Goal: Transaction & Acquisition: Subscribe to service/newsletter

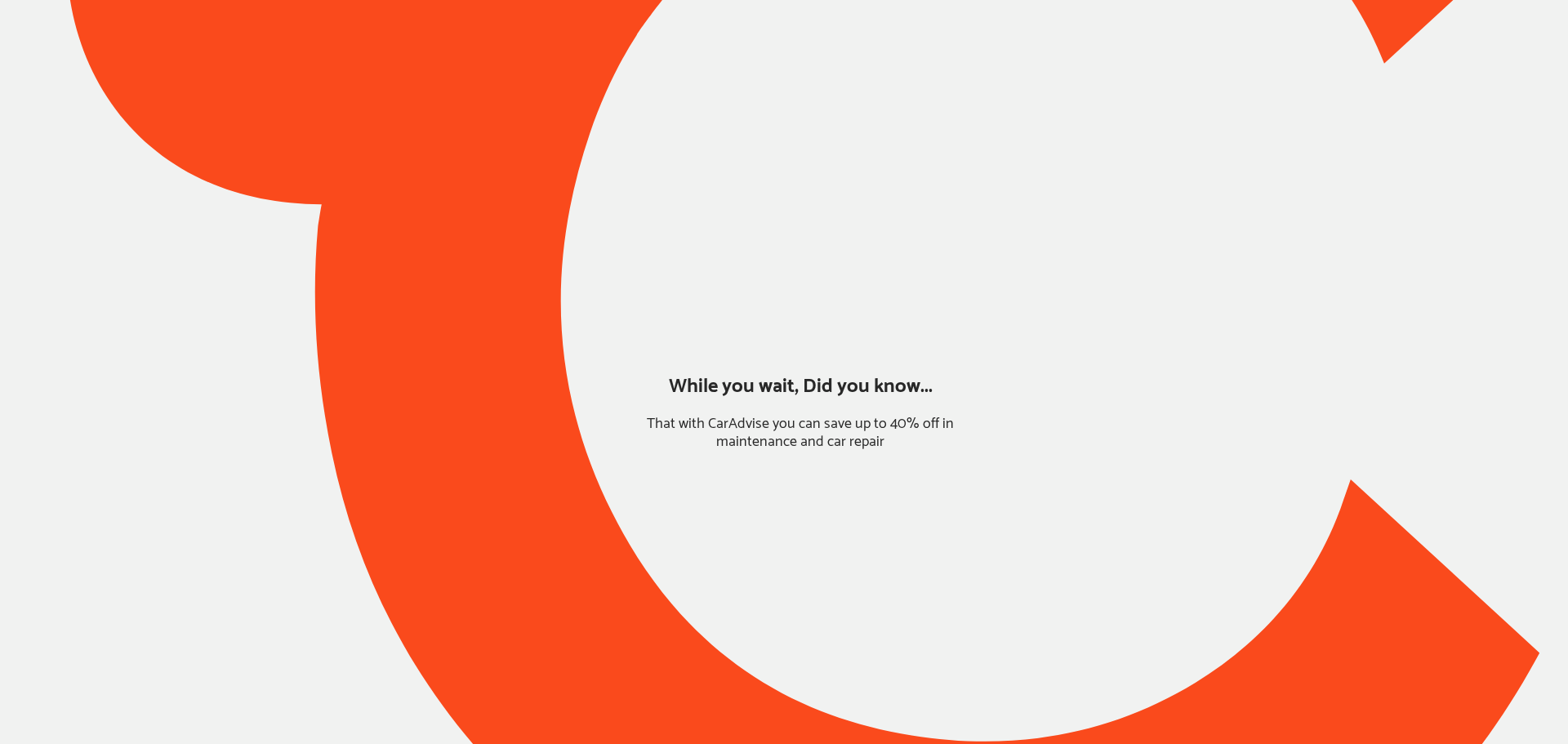
type input "*****"
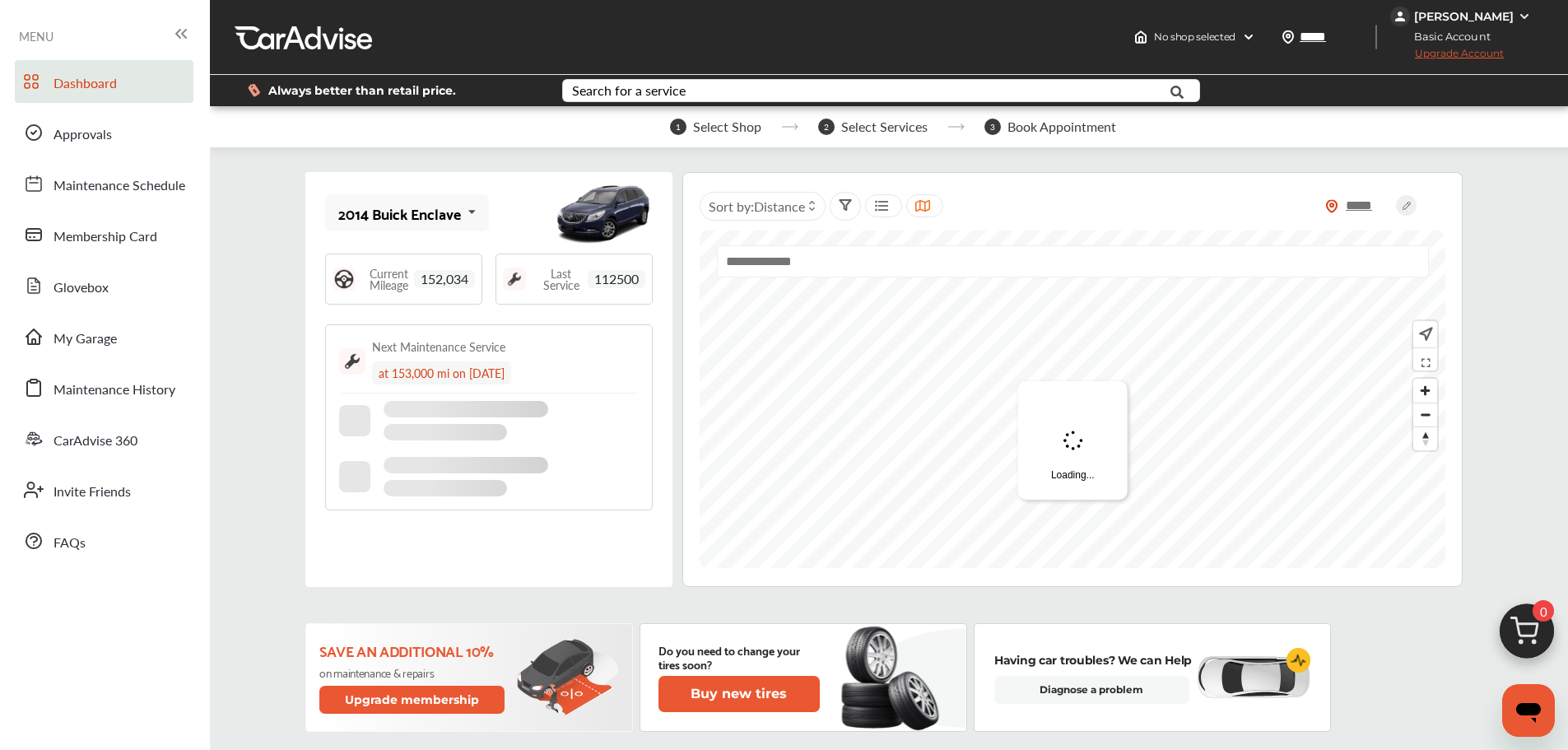
drag, startPoint x: 1516, startPoint y: 18, endPoint x: 1510, endPoint y: 39, distance: 21.8
click at [1516, 18] on div "[PERSON_NAME]" at bounding box center [1462, 17] width 145 height 20
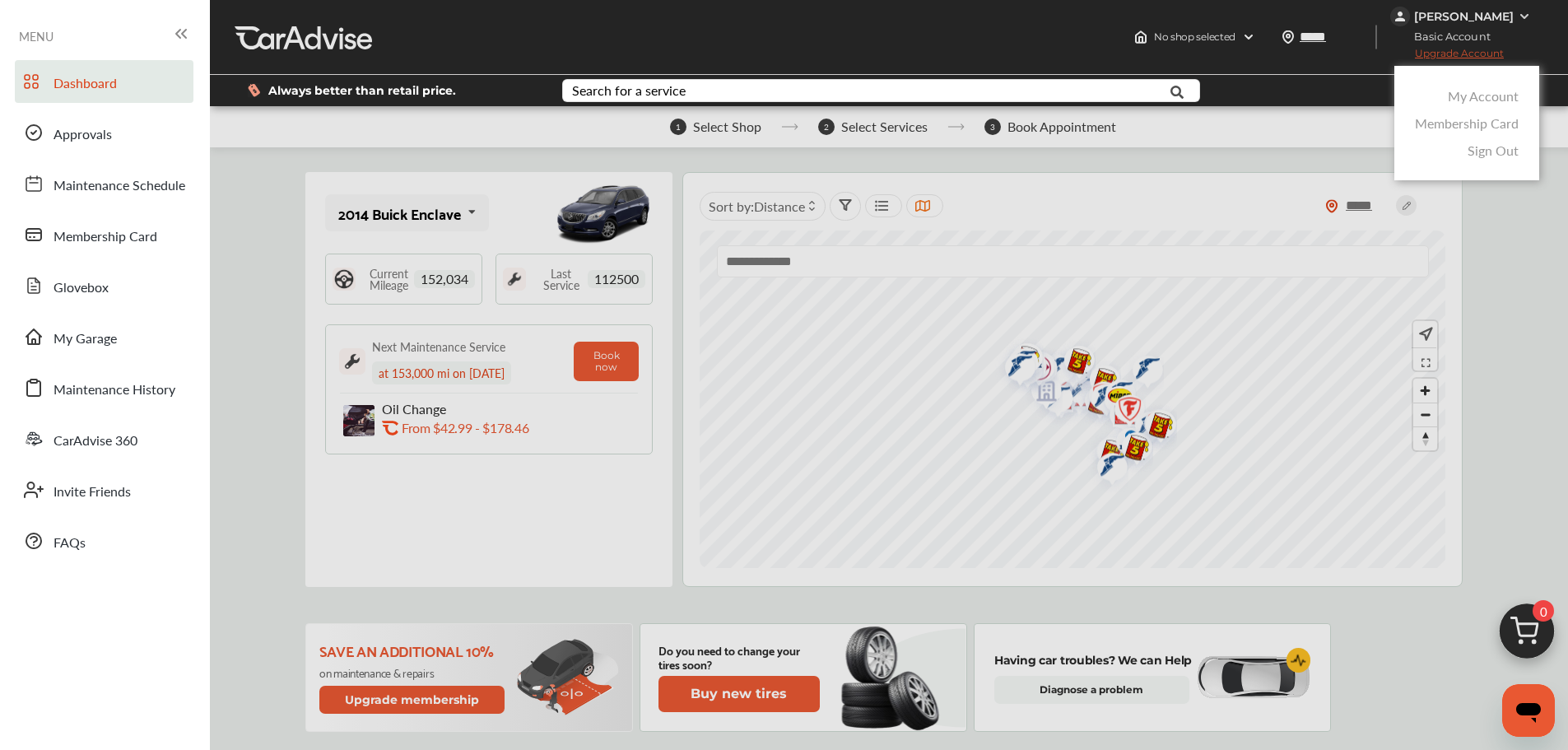
click at [1494, 97] on link "My Account" at bounding box center [1484, 96] width 71 height 19
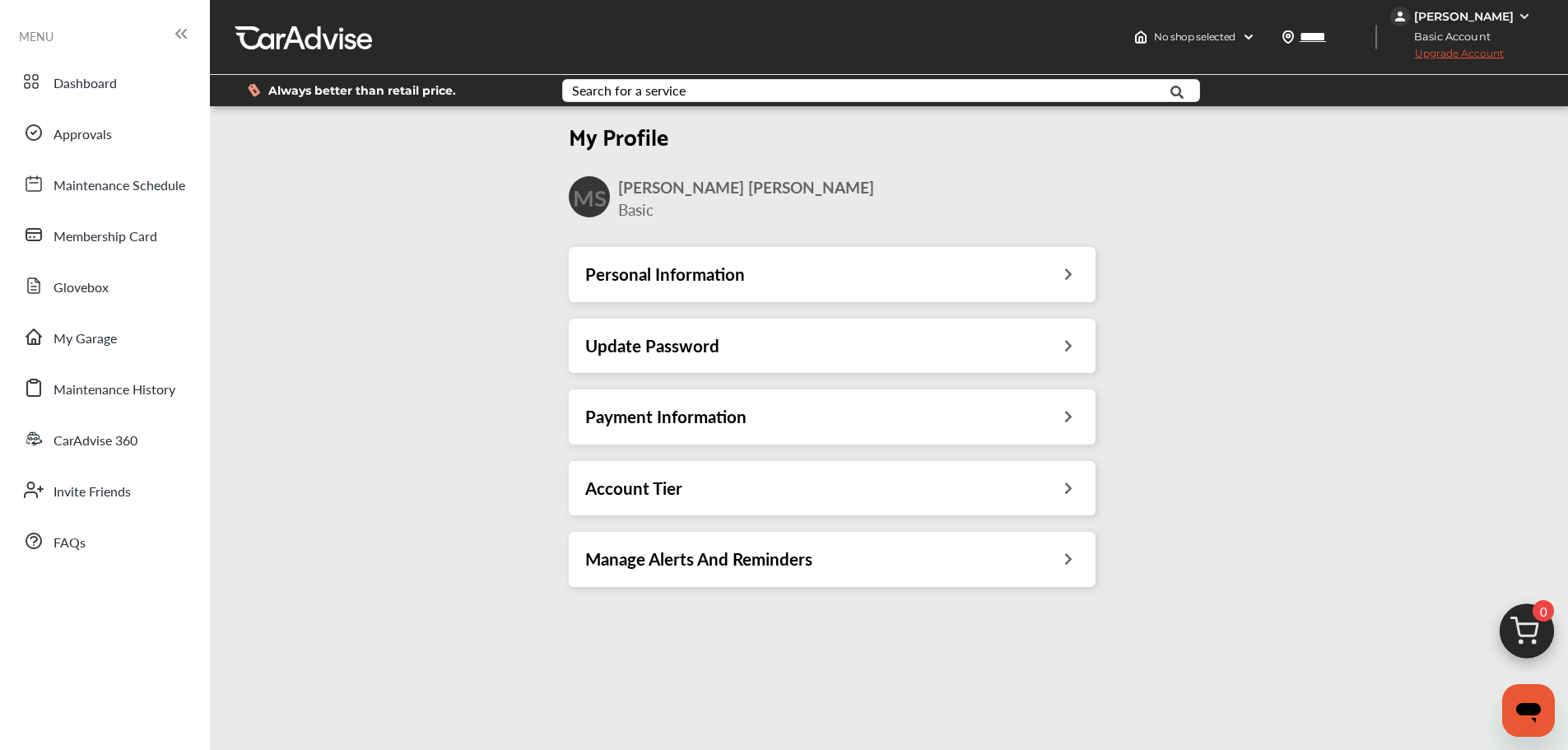
click at [1066, 487] on icon at bounding box center [1069, 487] width 16 height 18
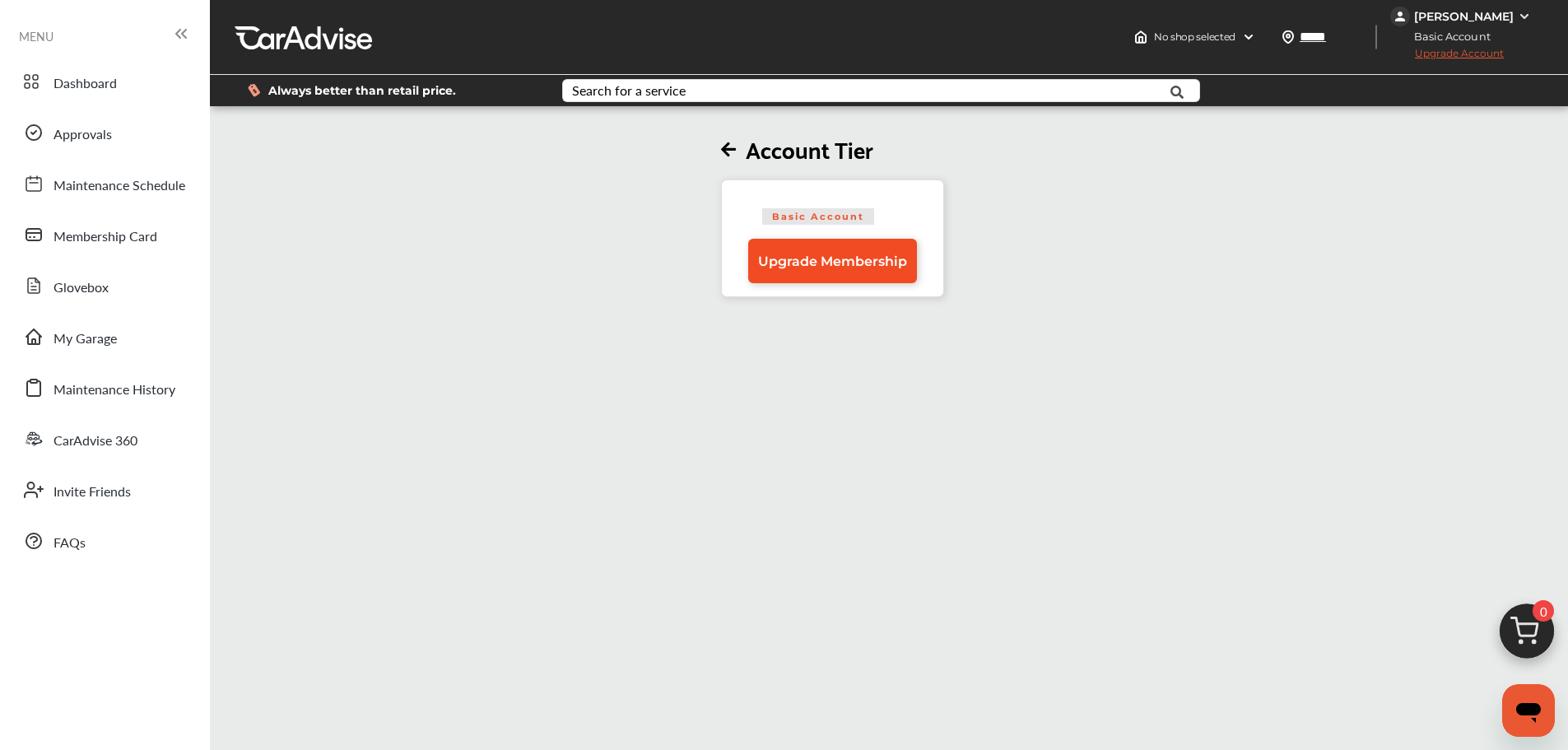
click at [845, 271] on link "Upgrade Membership" at bounding box center [832, 261] width 169 height 44
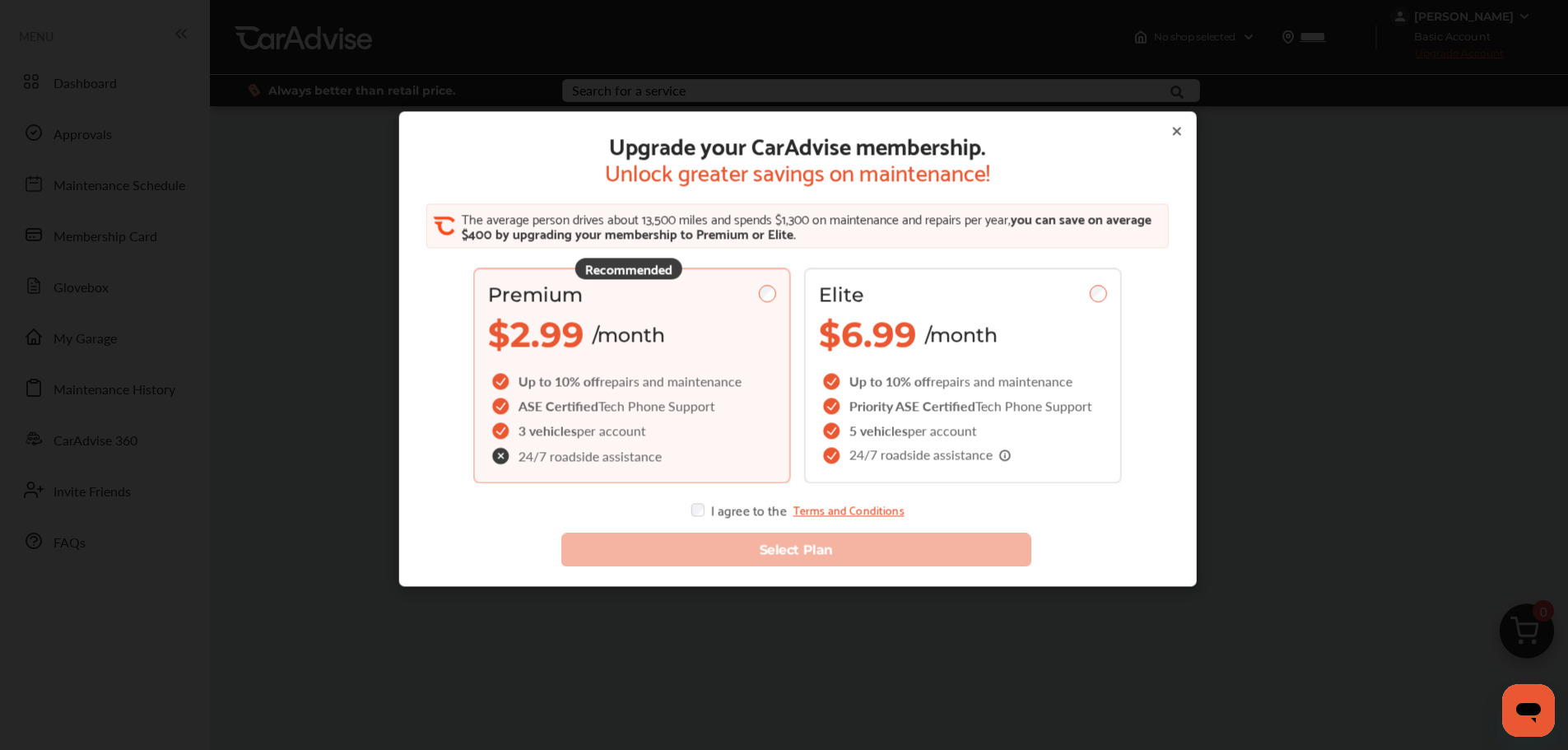
click at [678, 311] on div "Premium $2.99 /month" at bounding box center [633, 320] width 288 height 73
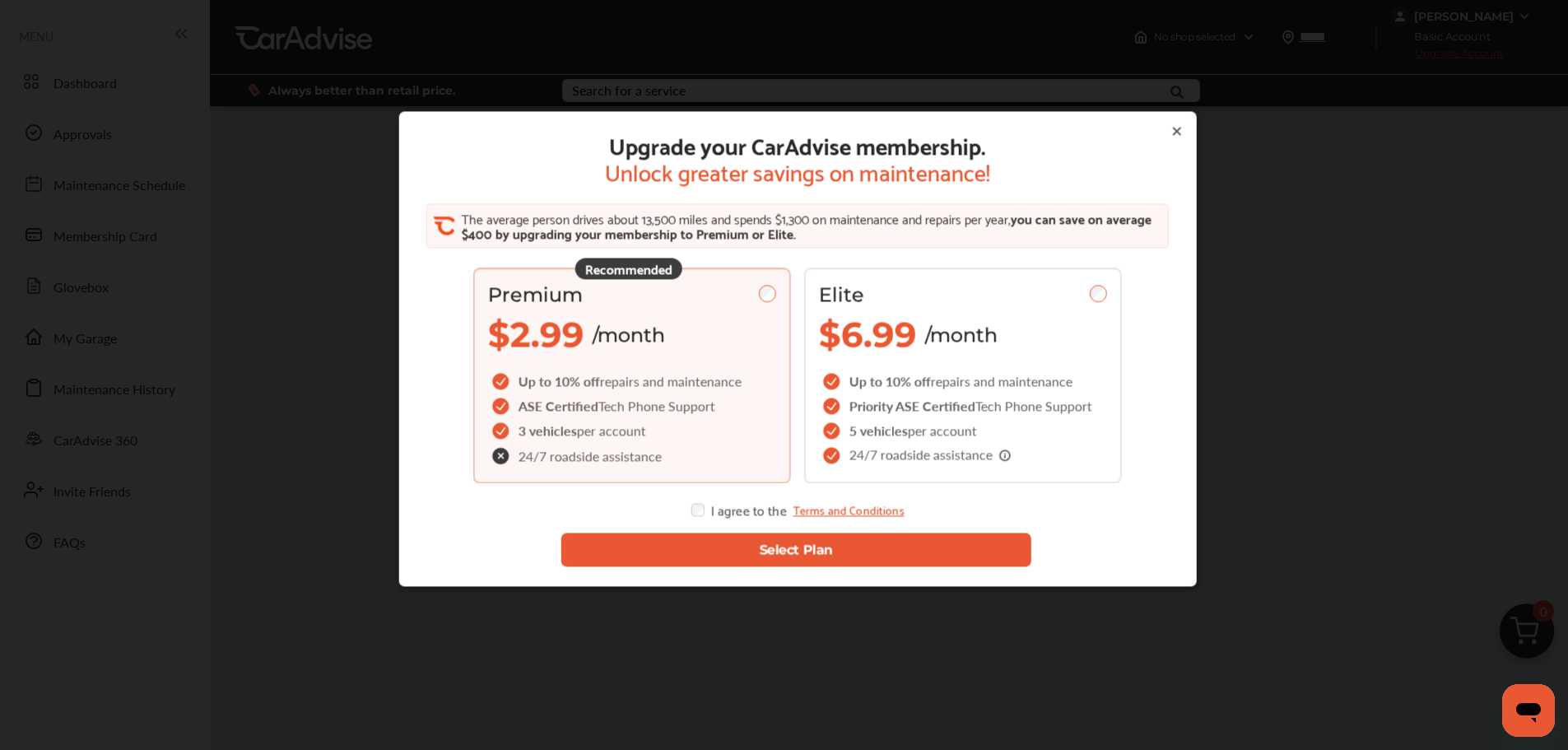
click at [771, 558] on button "Select Plan" at bounding box center [795, 551] width 471 height 34
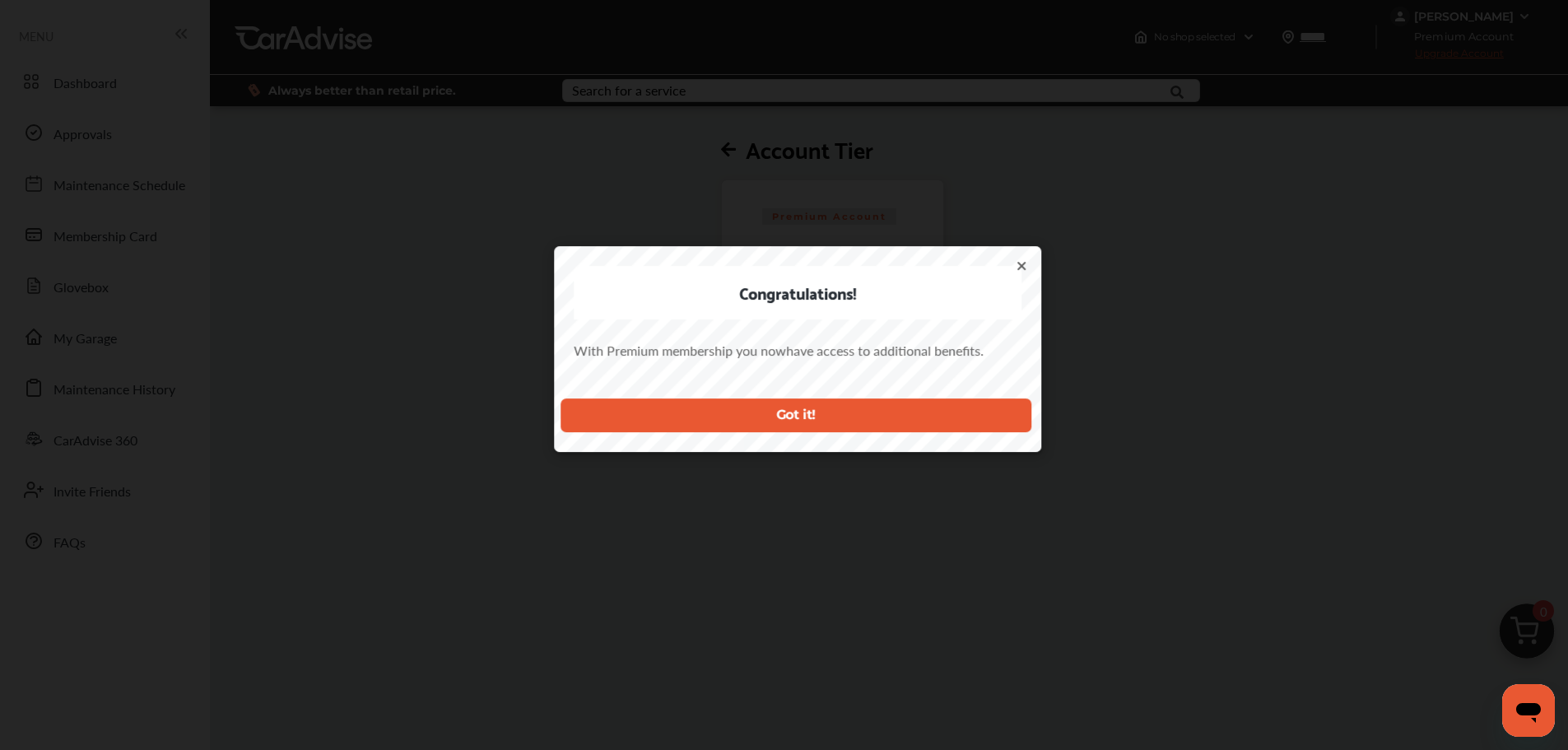
click at [819, 402] on button "Got it!" at bounding box center [795, 415] width 471 height 34
